Goal: Task Accomplishment & Management: Use online tool/utility

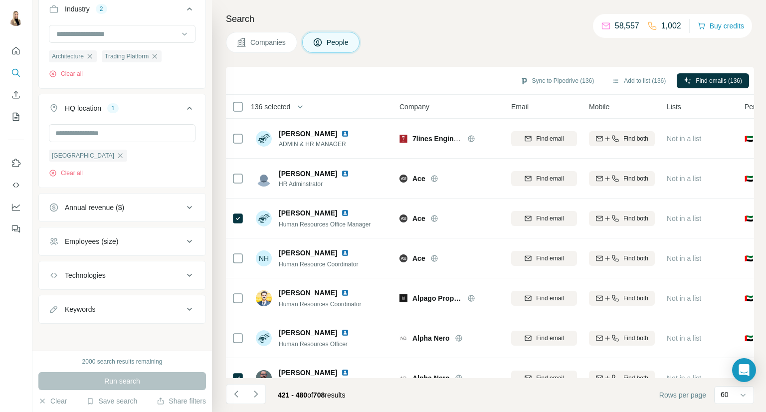
scroll to position [390, 0]
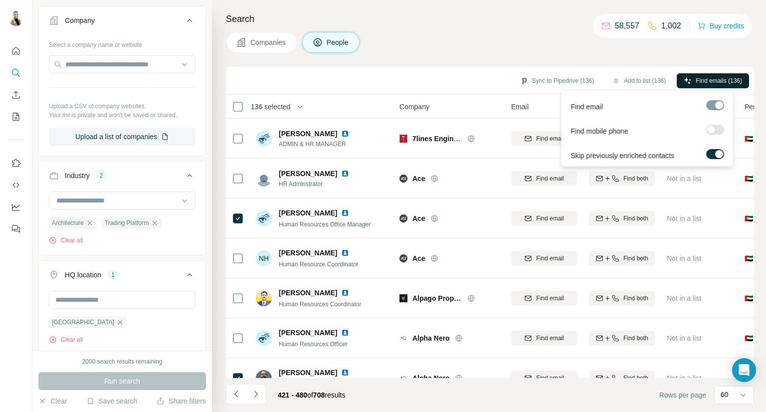
click at [702, 84] on span "Find emails (136)" at bounding box center [719, 80] width 46 height 9
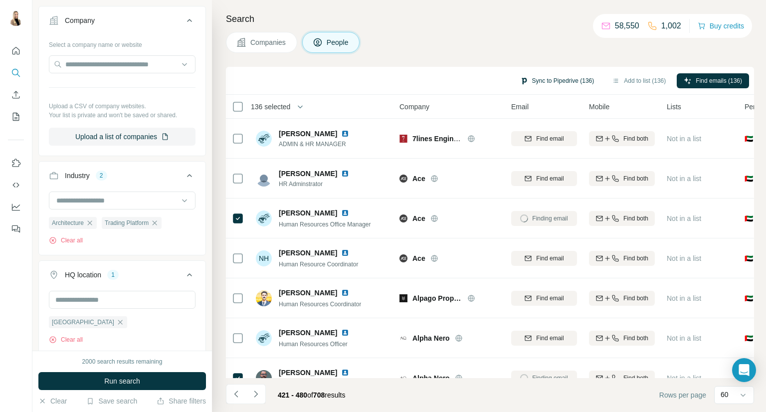
click at [560, 74] on button "Sync to Pipedrive (136)" at bounding box center [557, 80] width 88 height 15
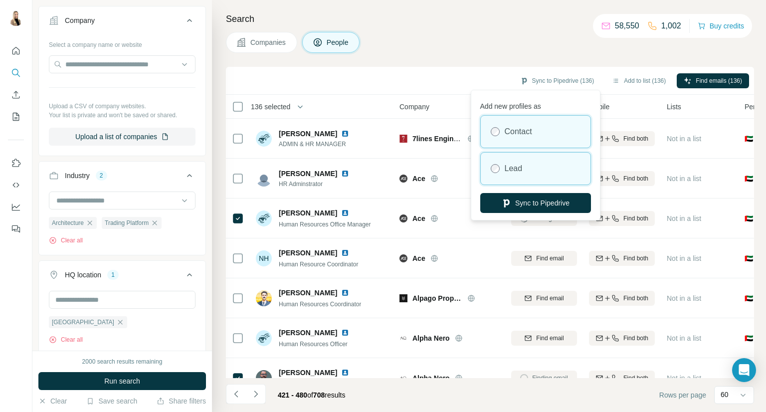
click at [554, 164] on div "Lead" at bounding box center [536, 169] width 110 height 32
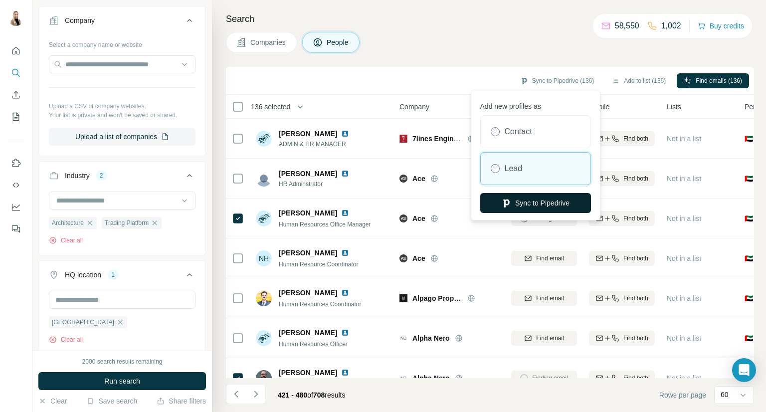
click at [554, 202] on button "Sync to Pipedrive" at bounding box center [535, 203] width 111 height 20
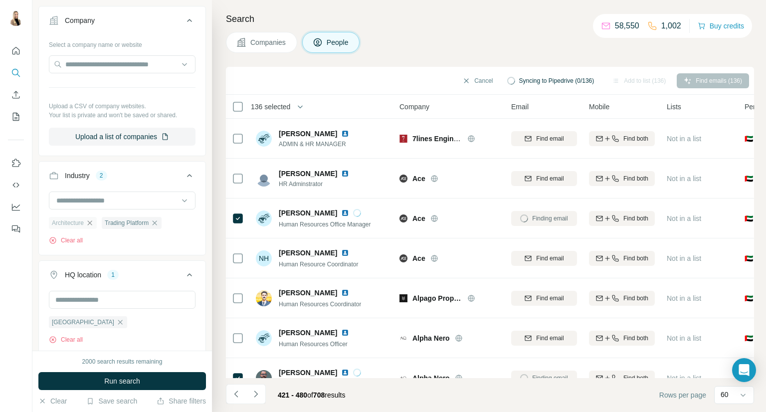
click at [93, 220] on icon "button" at bounding box center [90, 223] width 8 height 8
click at [106, 220] on icon "button" at bounding box center [102, 223] width 8 height 8
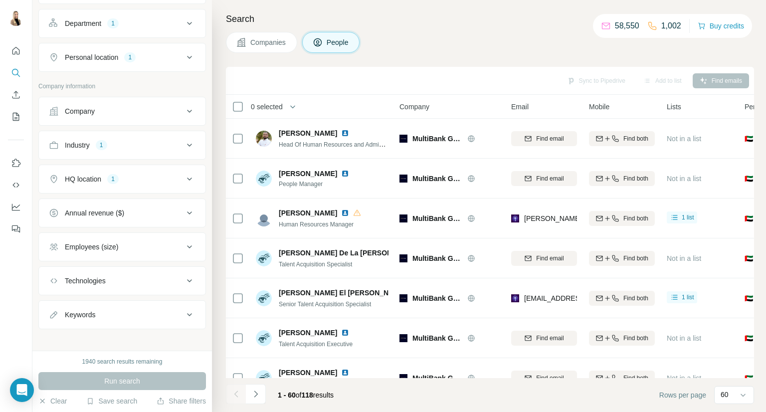
scroll to position [143, 0]
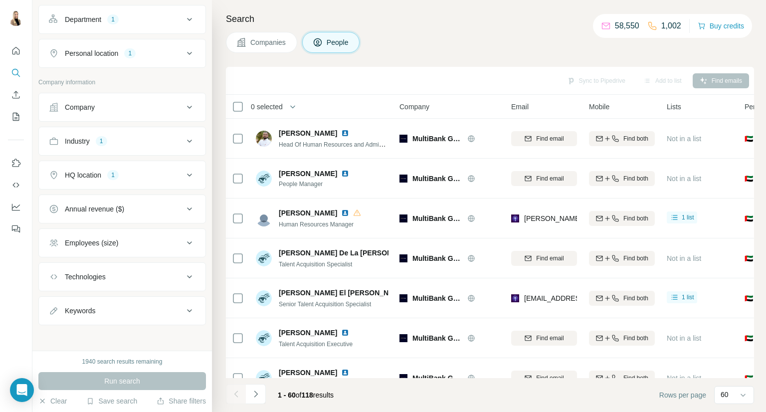
click at [184, 135] on icon at bounding box center [190, 141] width 12 height 12
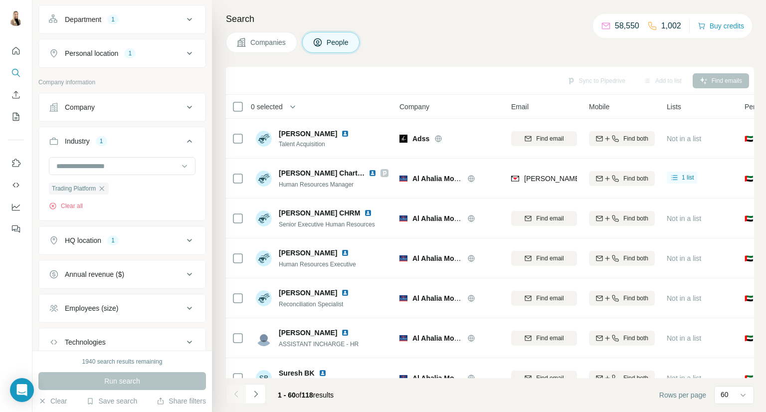
scroll to position [0, 0]
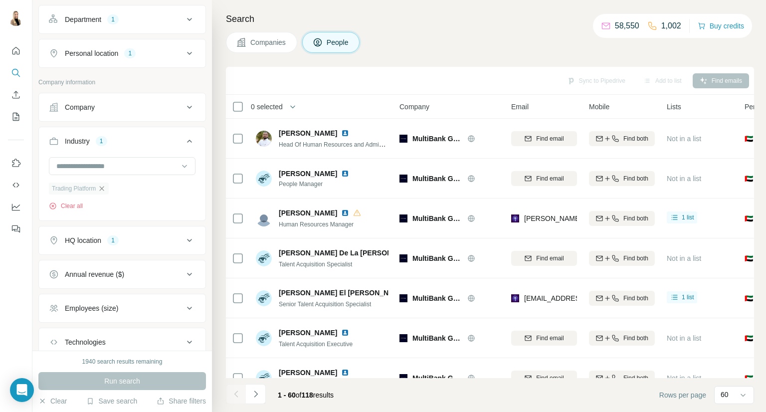
click at [104, 186] on icon "button" at bounding box center [102, 189] width 8 height 8
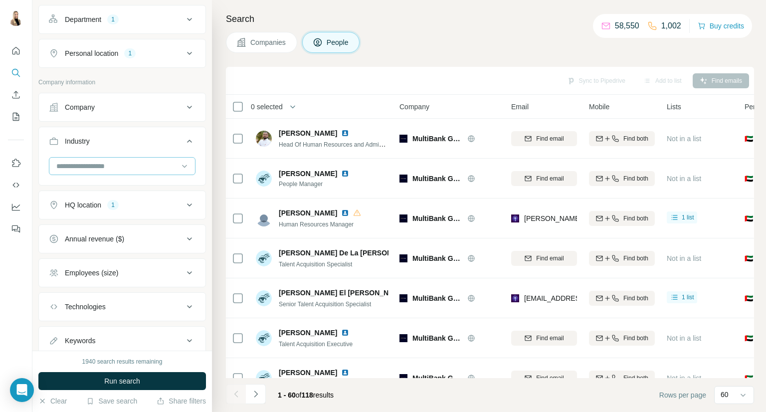
click at [120, 162] on input at bounding box center [116, 166] width 123 height 11
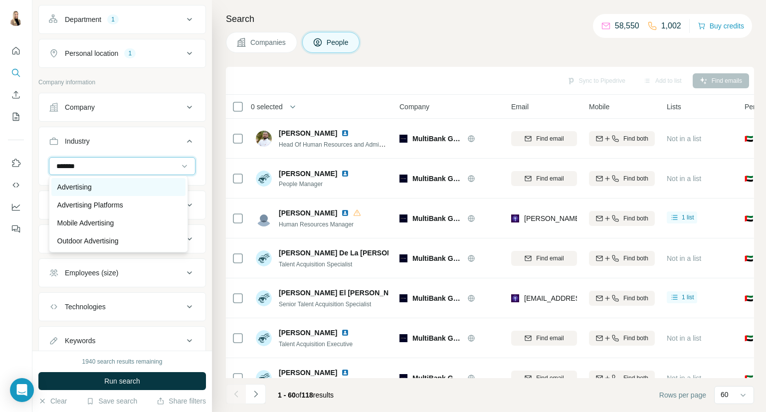
type input "*******"
click at [118, 182] on div "Advertising" at bounding box center [118, 187] width 122 height 10
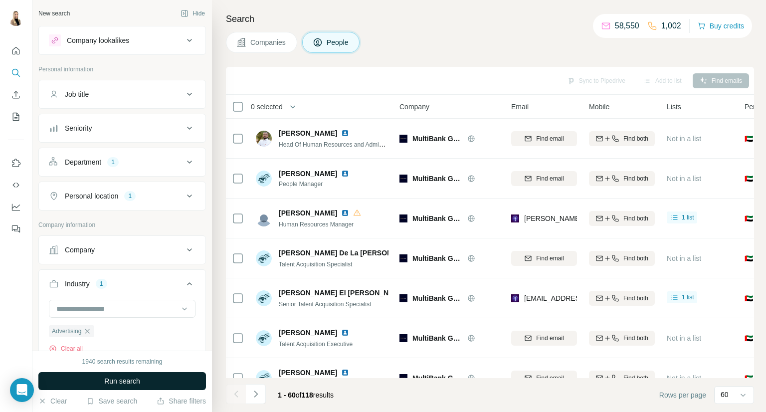
click at [112, 381] on span "Run search" at bounding box center [122, 381] width 36 height 10
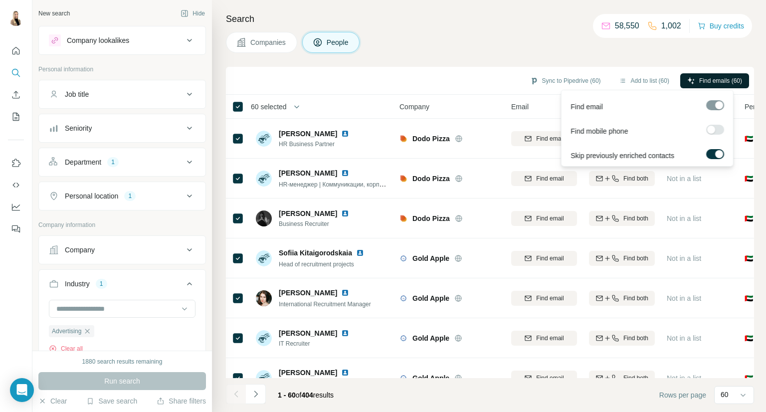
click at [713, 78] on span "Find emails (60)" at bounding box center [720, 80] width 43 height 9
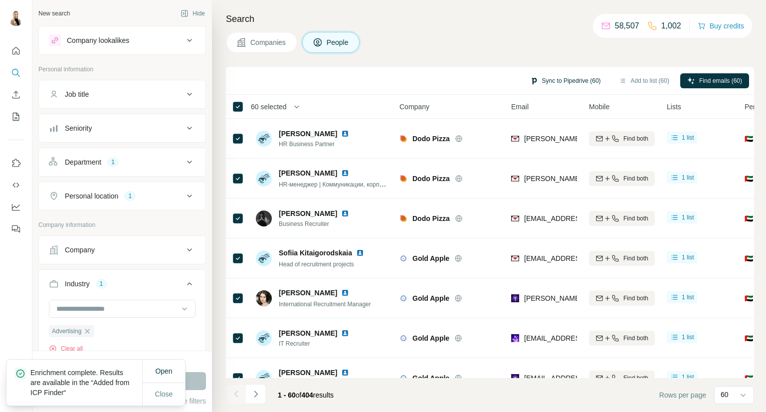
click at [582, 77] on button "Sync to Pipedrive (60)" at bounding box center [565, 80] width 85 height 15
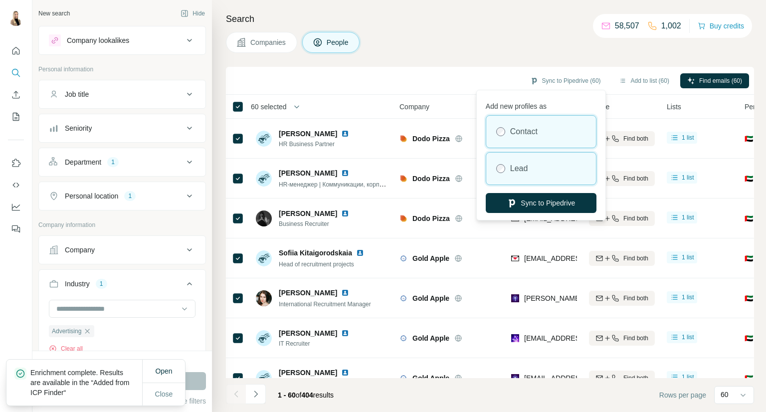
click at [555, 161] on div "Lead" at bounding box center [541, 169] width 110 height 32
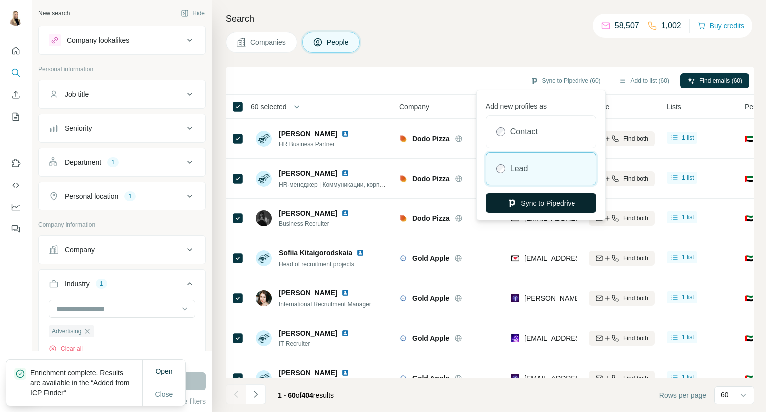
click at [547, 206] on button "Sync to Pipedrive" at bounding box center [541, 203] width 111 height 20
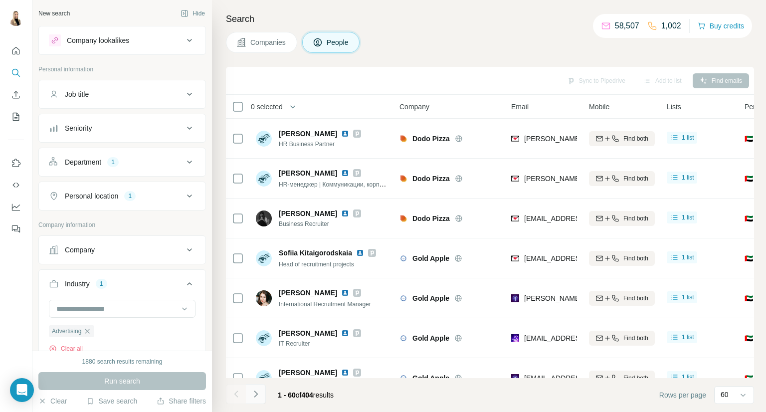
click at [255, 393] on icon "Navigate to next page" at bounding box center [256, 394] width 10 height 10
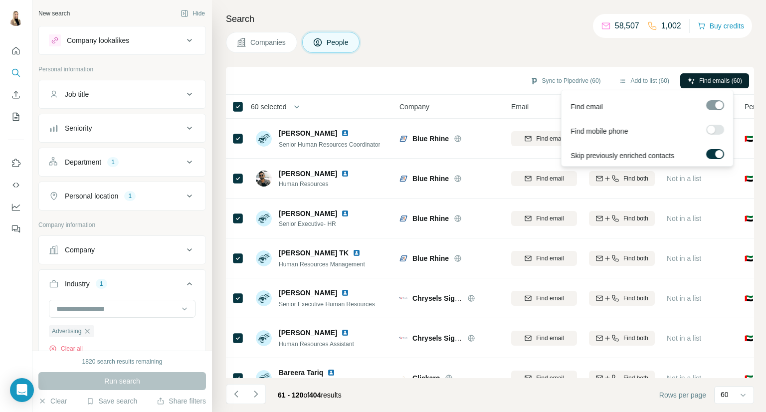
click at [724, 75] on button "Find emails (60)" at bounding box center [714, 80] width 69 height 15
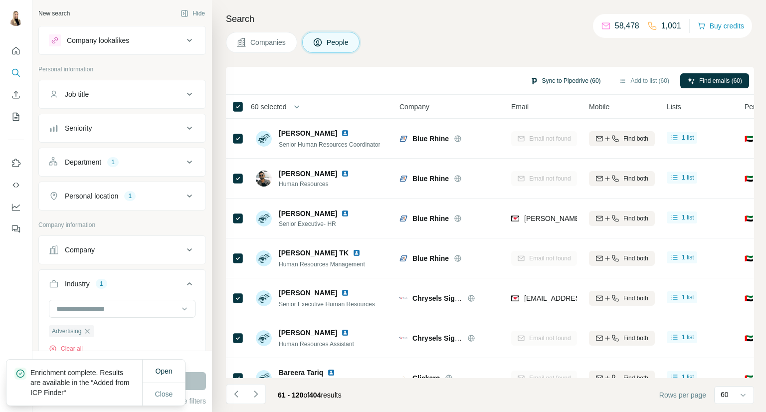
click at [582, 82] on button "Sync to Pipedrive (60)" at bounding box center [565, 80] width 85 height 15
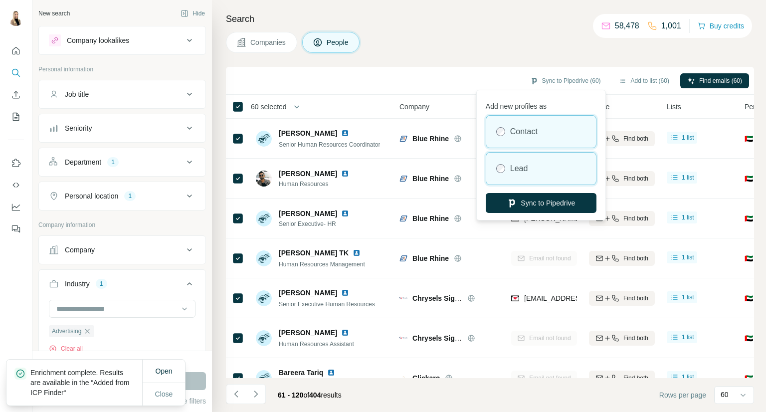
click at [539, 174] on div "Lead" at bounding box center [541, 169] width 110 height 32
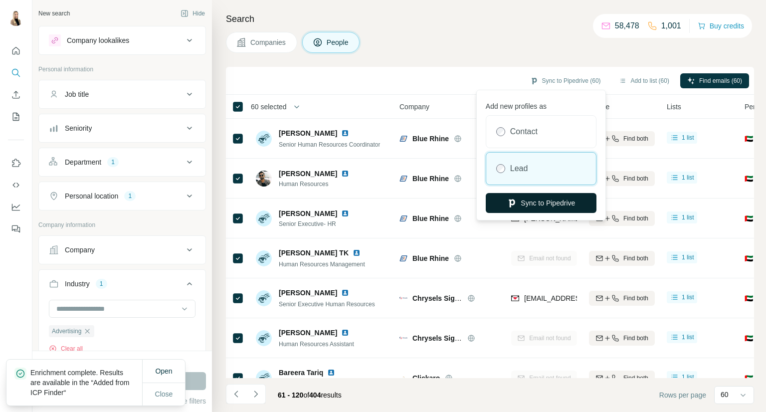
click at [551, 202] on button "Sync to Pipedrive" at bounding box center [541, 203] width 111 height 20
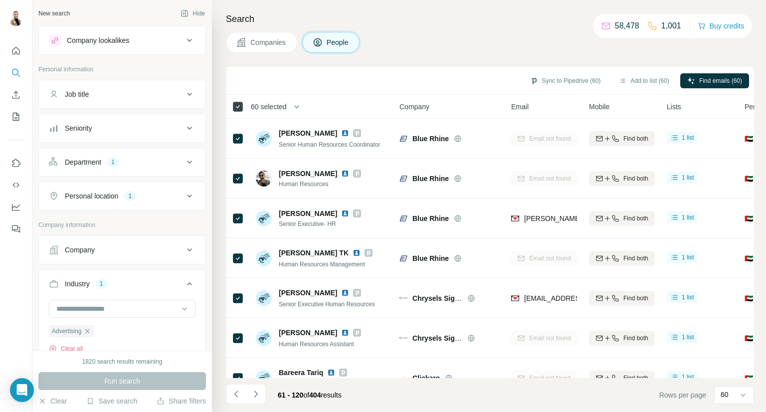
click at [237, 101] on icon at bounding box center [238, 107] width 12 height 12
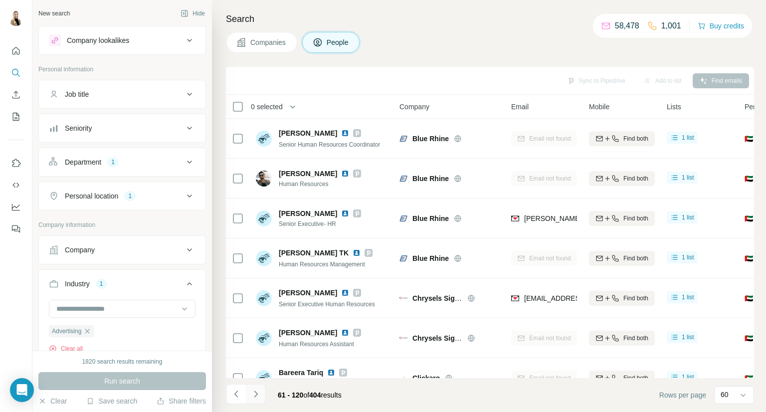
click at [258, 392] on icon "Navigate to next page" at bounding box center [256, 394] width 10 height 10
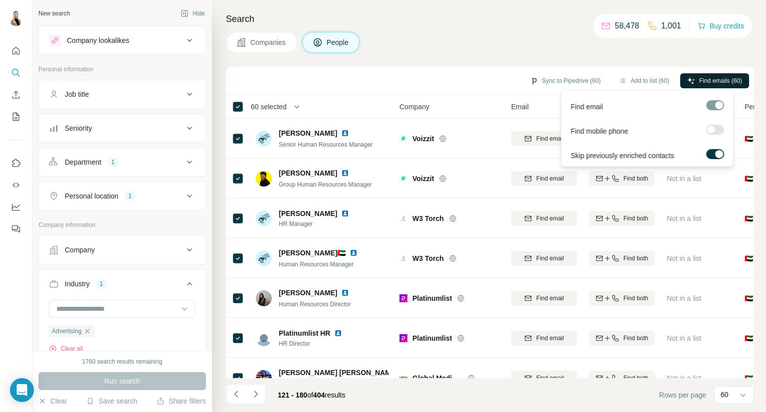
click at [708, 79] on span "Find emails (60)" at bounding box center [720, 80] width 43 height 9
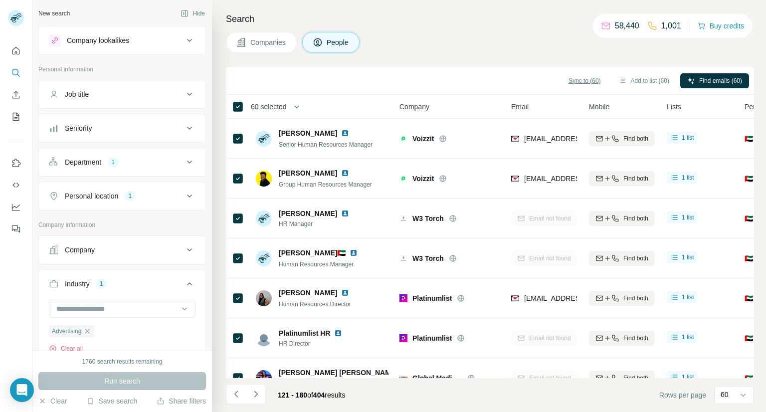
click at [577, 78] on span "Sync to (60)" at bounding box center [584, 80] width 32 height 9
click at [541, 62] on div "Search Companies People Sync to (60) Add to list (60) Find emails (60) 60 selec…" at bounding box center [489, 206] width 554 height 412
click at [573, 80] on span "Sync to (60)" at bounding box center [584, 80] width 32 height 9
click at [488, 63] on div "Search Companies People Sync to (60) Add to list (60) Find emails (60) 60 selec…" at bounding box center [489, 206] width 554 height 412
click at [593, 78] on button "Sync to (60)" at bounding box center [585, 80] width 46 height 15
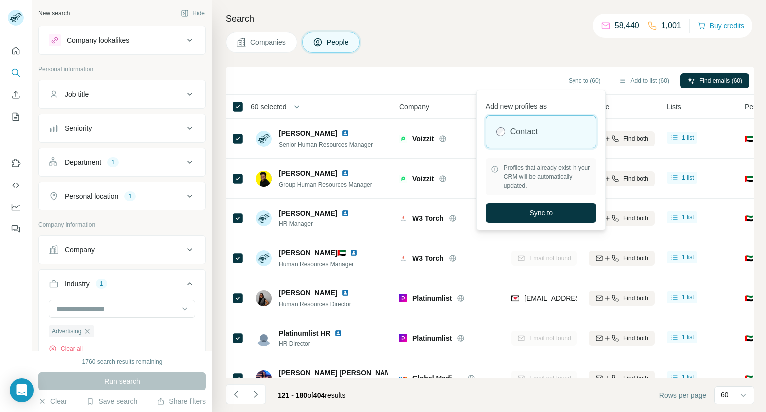
click at [525, 165] on span "Profiles that already exist in your CRM will be automatically updated." at bounding box center [548, 176] width 88 height 27
click at [531, 176] on span "Profiles that already exist in your CRM will be automatically updated." at bounding box center [548, 176] width 88 height 27
click at [495, 52] on div "Search Companies People Sync to (60) Add to list (60) Find emails (60) 60 selec…" at bounding box center [489, 206] width 554 height 412
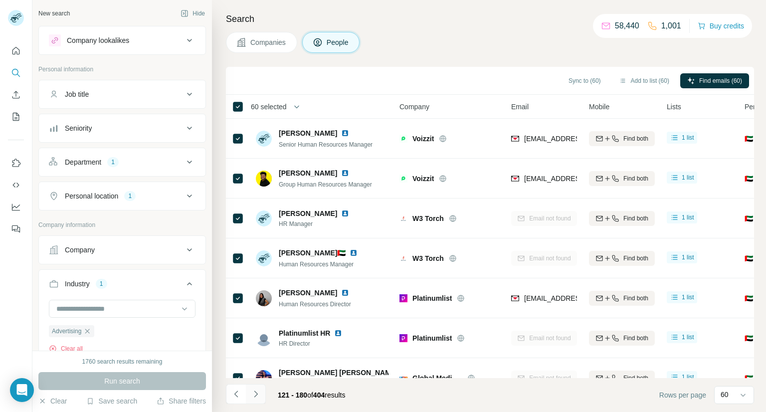
click at [255, 396] on icon "Navigate to next page" at bounding box center [256, 394] width 10 height 10
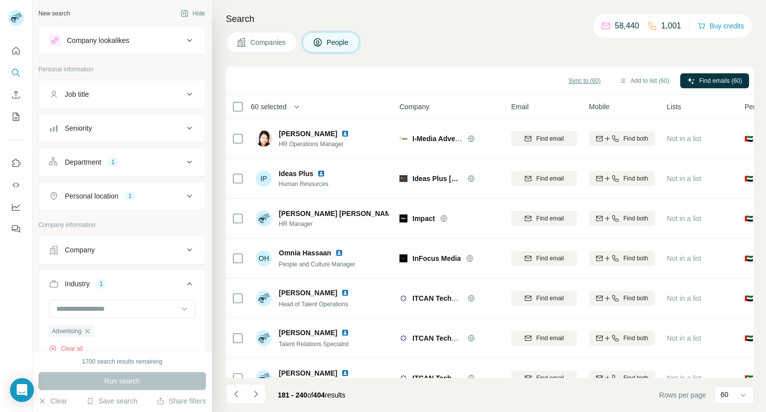
click at [573, 76] on span "Sync to (60)" at bounding box center [584, 80] width 32 height 9
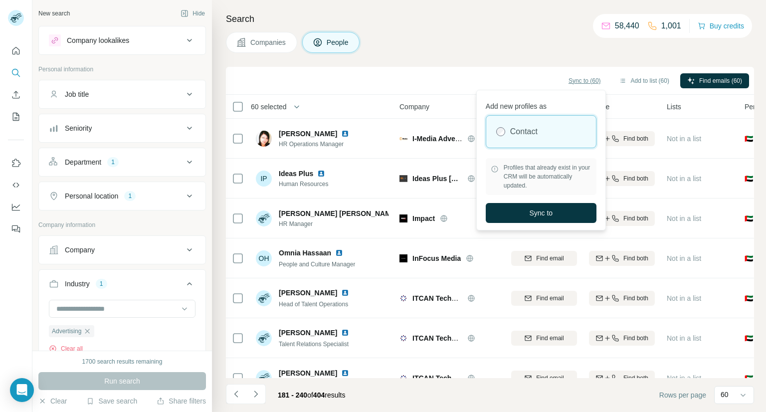
click at [573, 76] on span "Sync to (60)" at bounding box center [584, 80] width 32 height 9
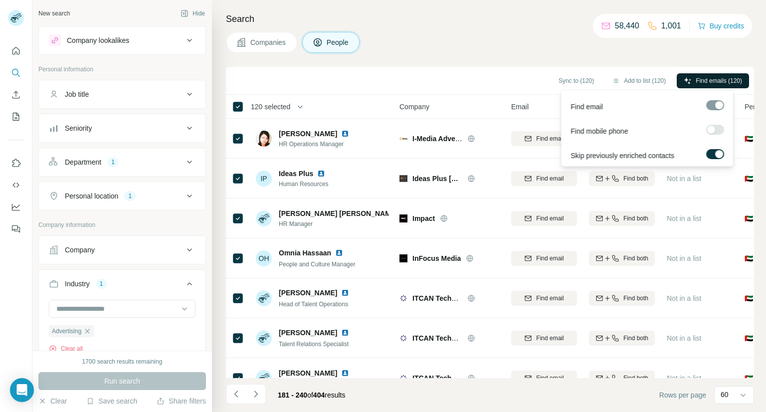
click at [700, 82] on span "Find emails (120)" at bounding box center [719, 80] width 46 height 9
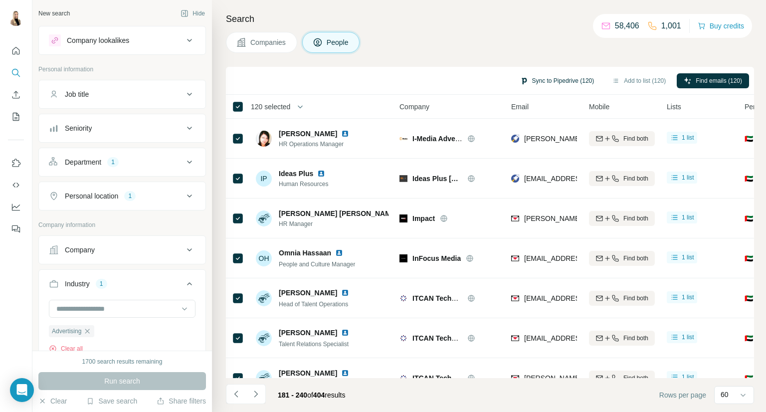
click at [577, 79] on button "Sync to Pipedrive (120)" at bounding box center [557, 80] width 88 height 15
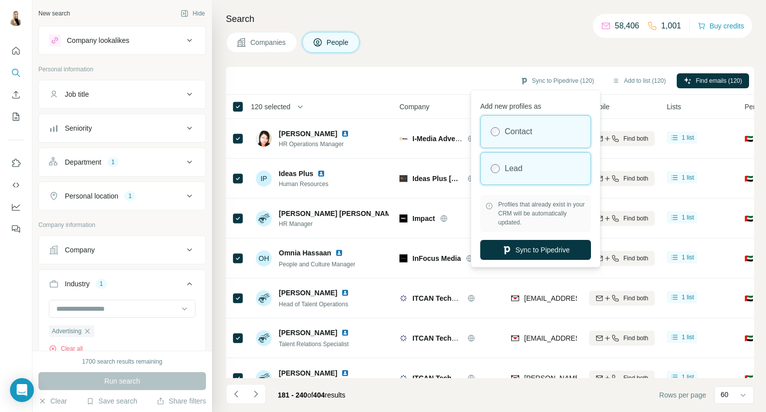
click at [530, 160] on div "Lead" at bounding box center [536, 169] width 110 height 32
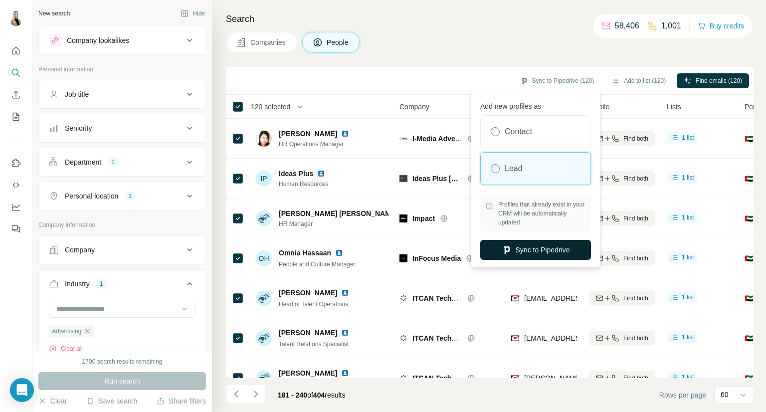
click at [534, 249] on button "Sync to Pipedrive" at bounding box center [535, 250] width 111 height 20
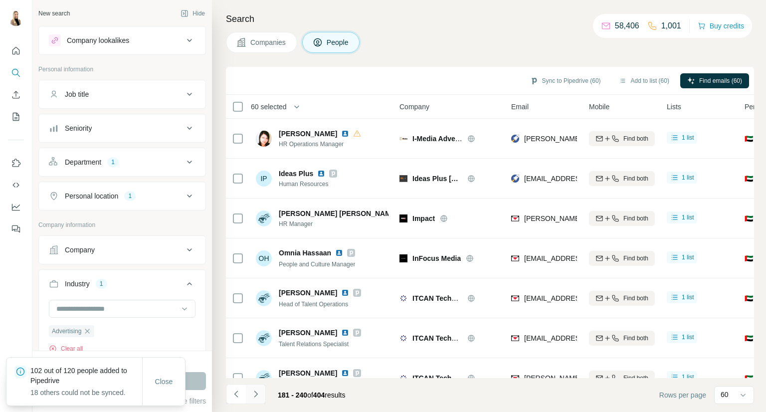
click at [259, 395] on icon "Navigate to next page" at bounding box center [256, 394] width 10 height 10
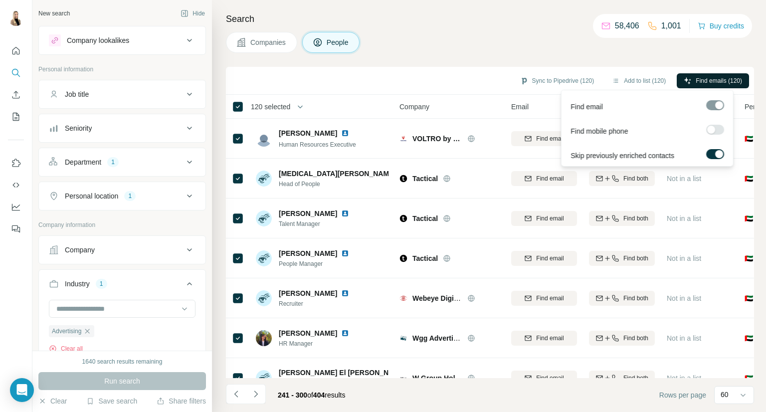
click at [718, 78] on span "Find emails (120)" at bounding box center [719, 80] width 46 height 9
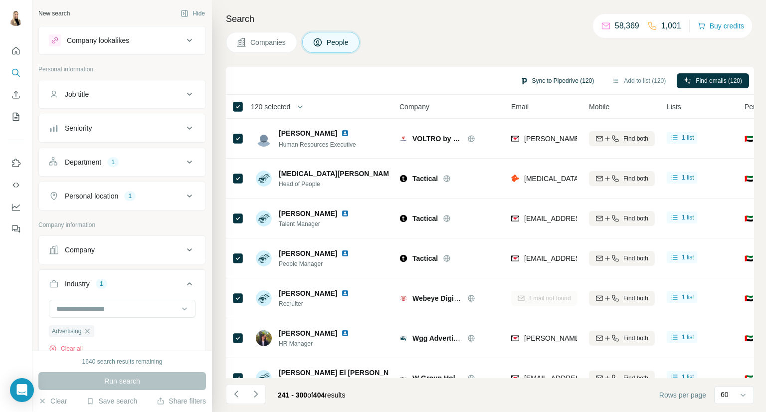
click at [542, 74] on button "Sync to Pipedrive (120)" at bounding box center [557, 80] width 88 height 15
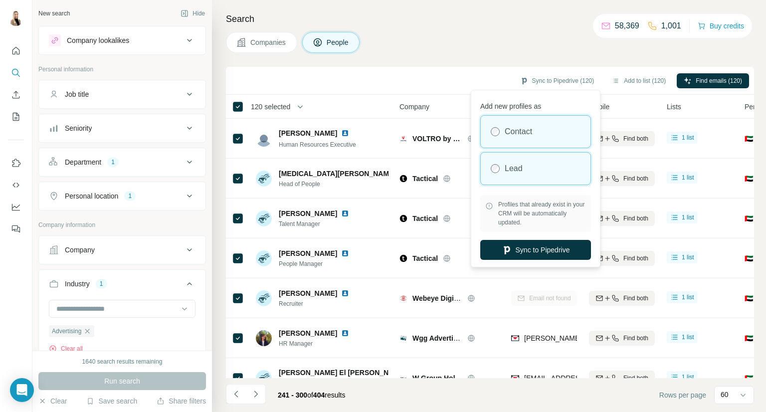
click at [518, 173] on label "Lead" at bounding box center [514, 169] width 18 height 12
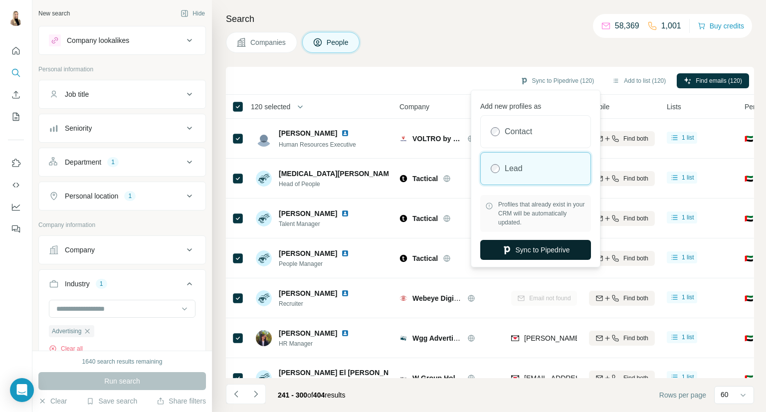
click at [547, 248] on button "Sync to Pipedrive" at bounding box center [535, 250] width 111 height 20
